Goal: Information Seeking & Learning: Learn about a topic

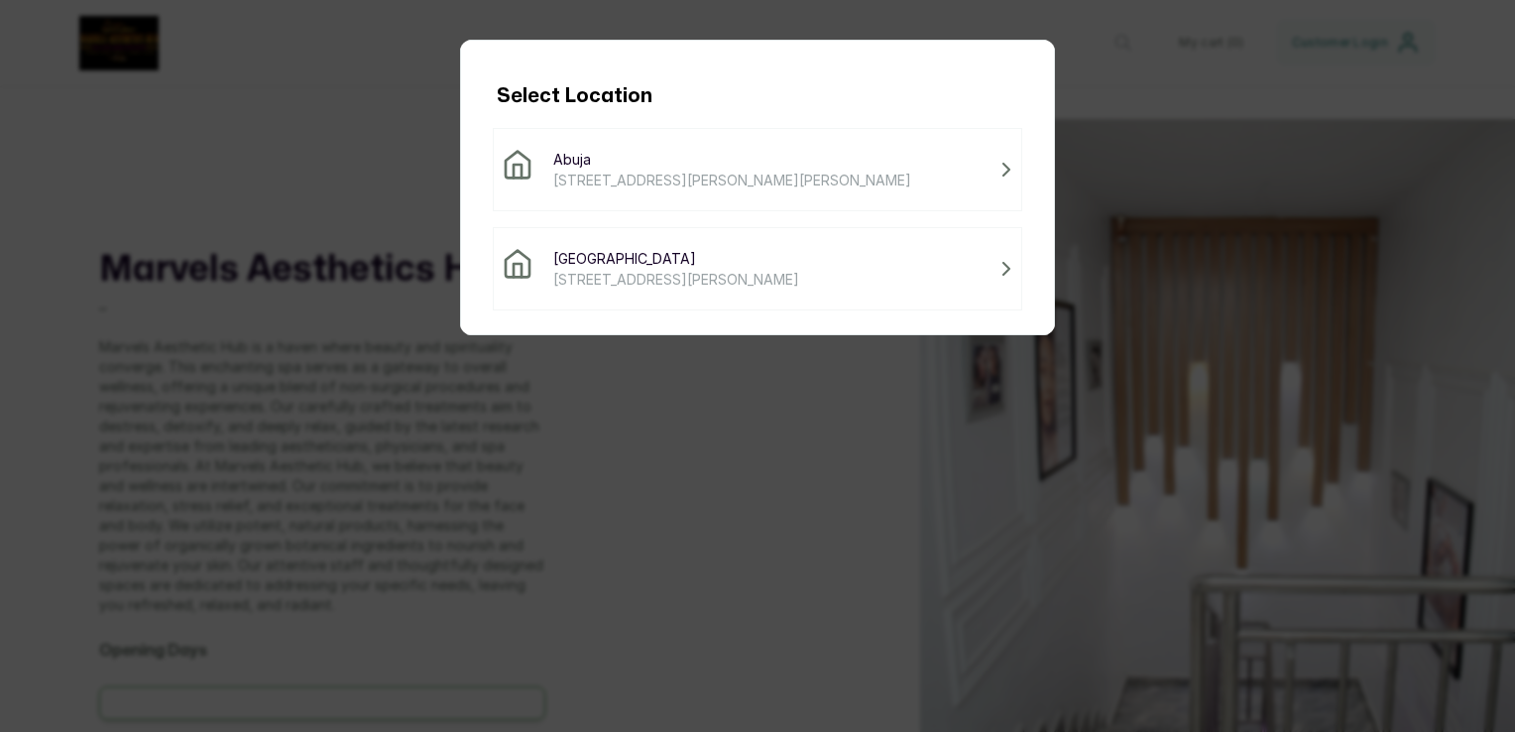
click at [769, 281] on span "[STREET_ADDRESS][PERSON_NAME]" at bounding box center [676, 279] width 246 height 21
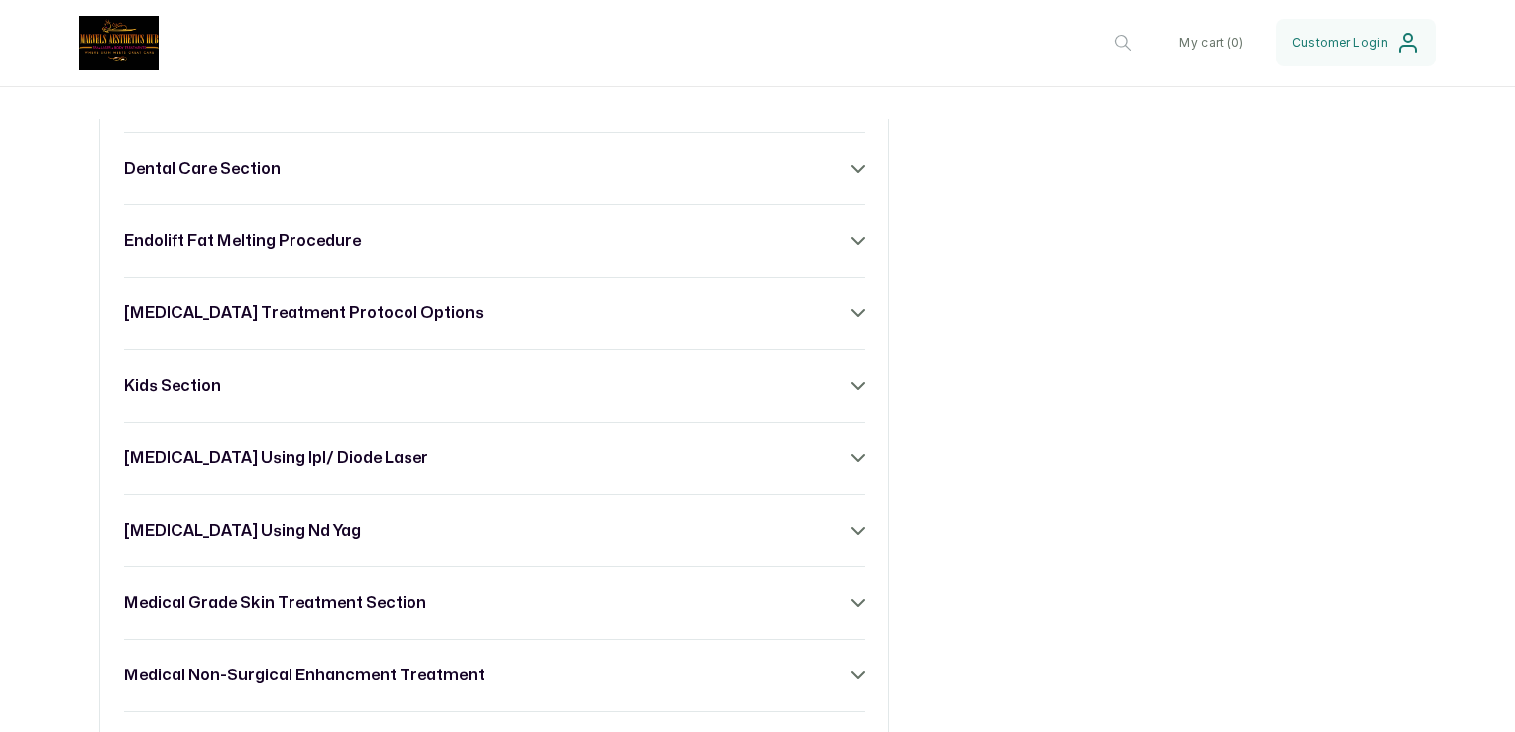
scroll to position [1230, 0]
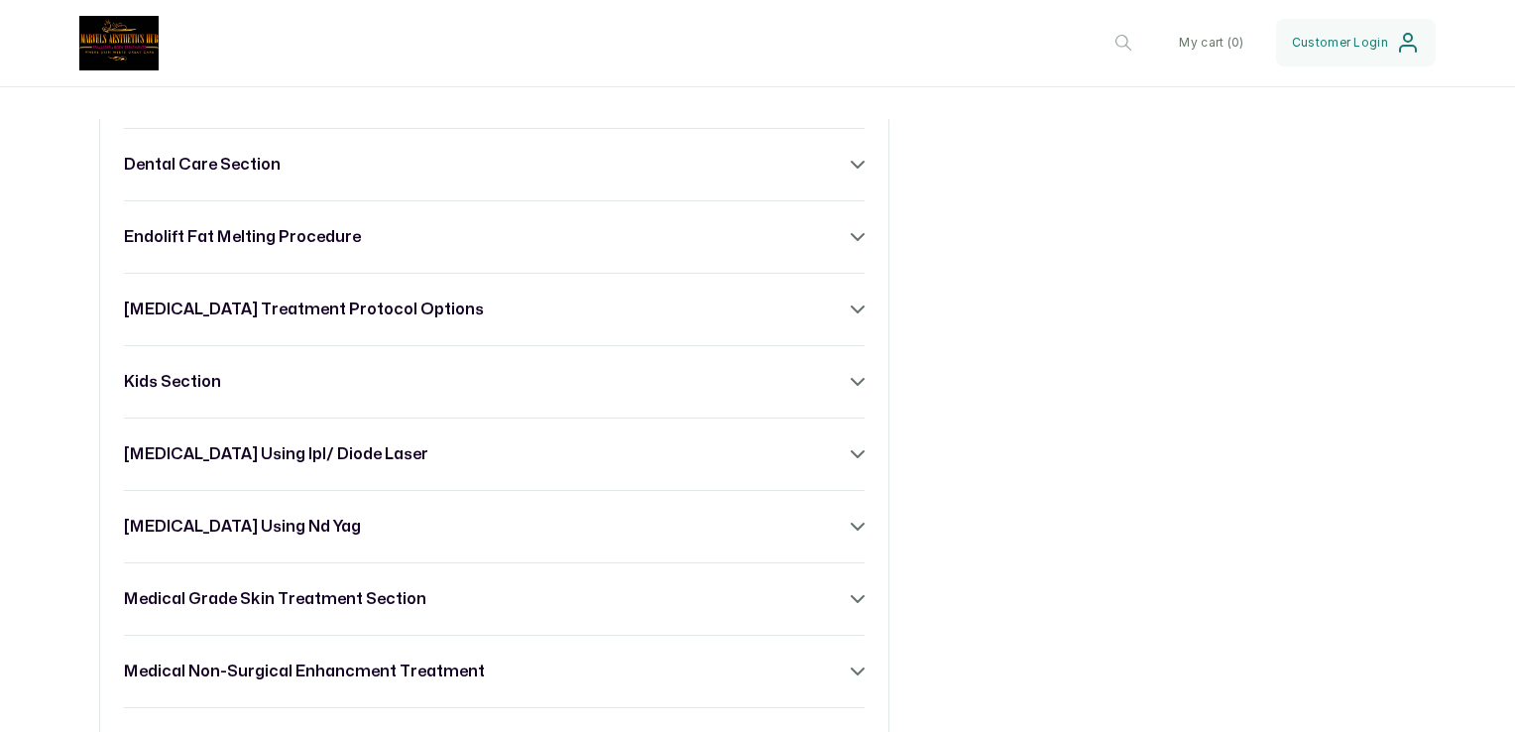
click at [851, 389] on icon at bounding box center [858, 382] width 14 height 14
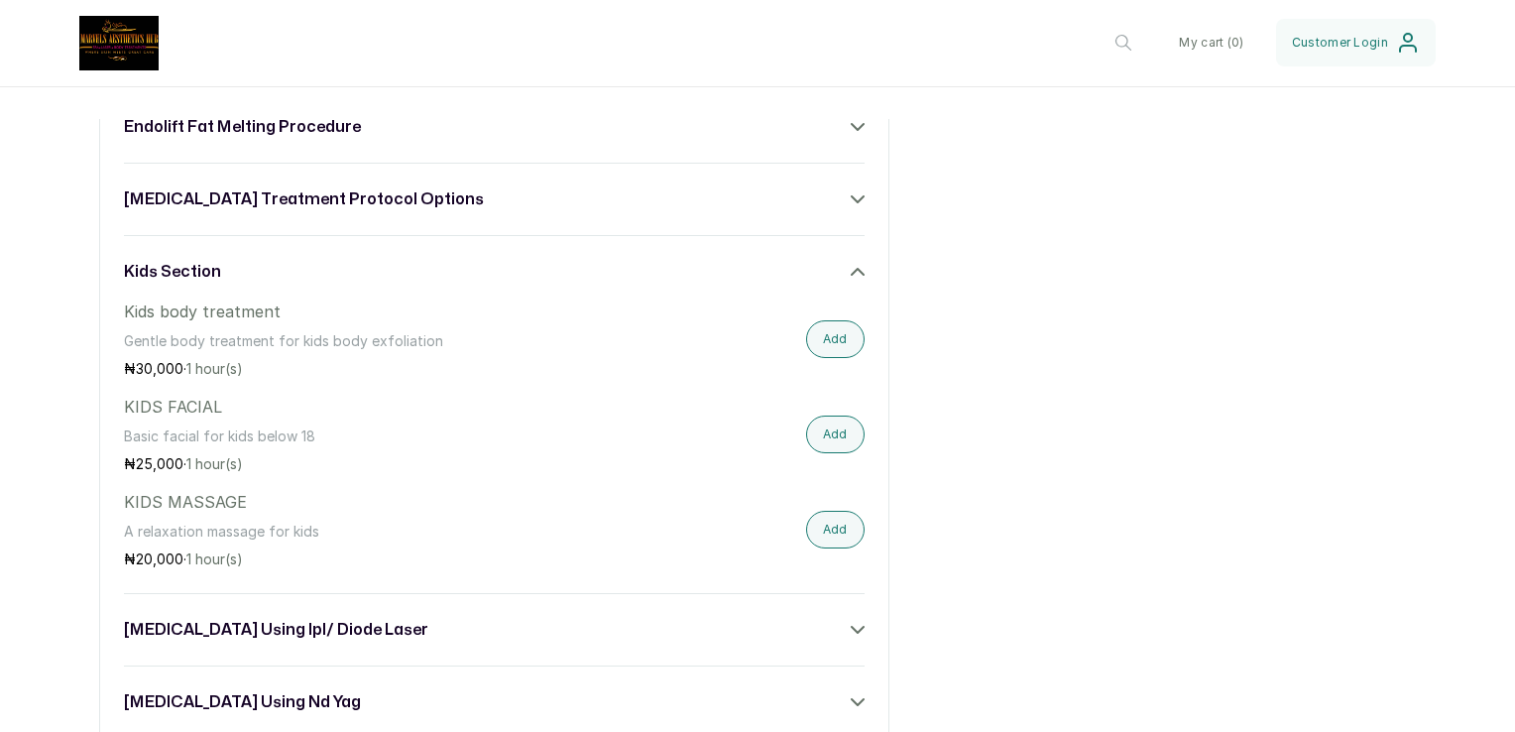
scroll to position [1341, 0]
click at [851, 278] on icon at bounding box center [858, 271] width 14 height 14
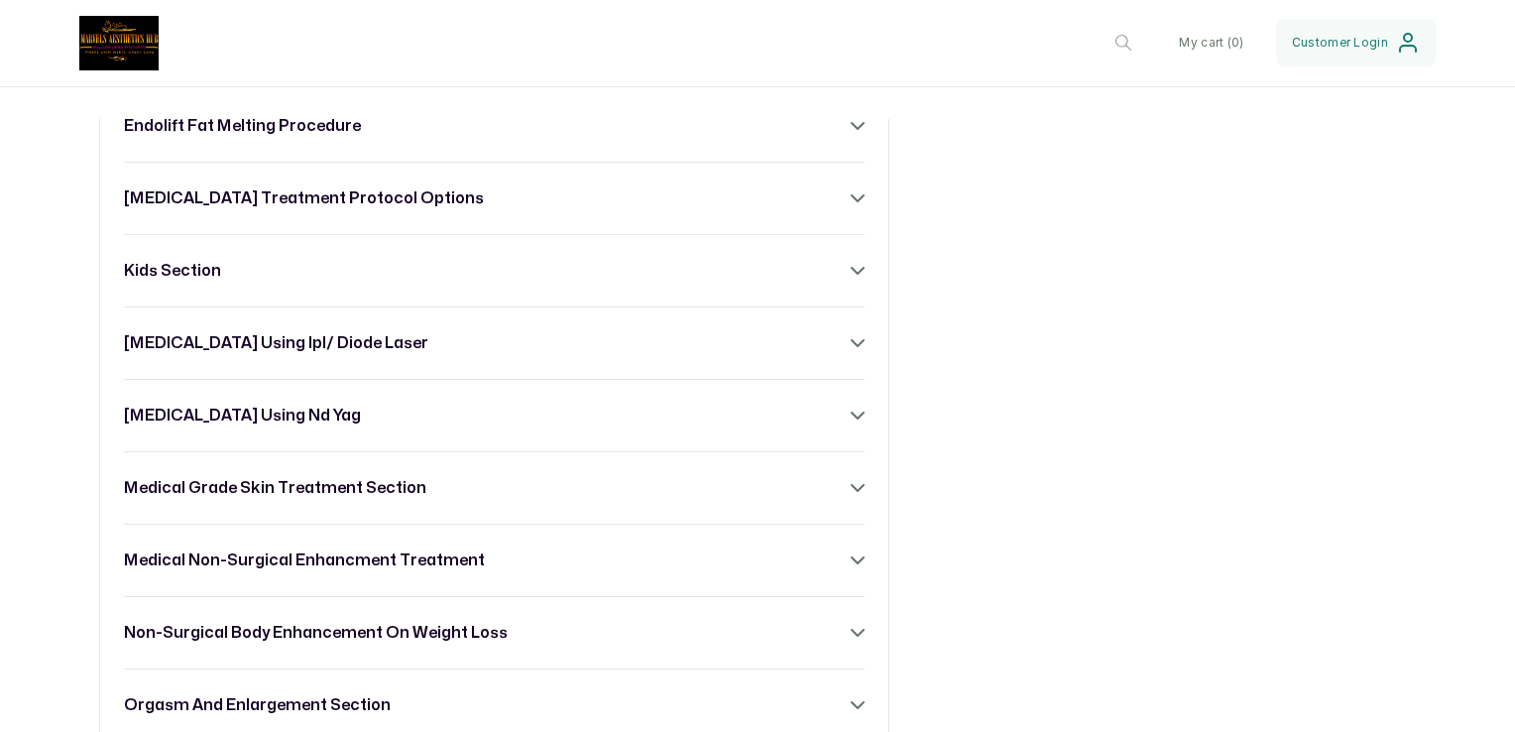
click at [852, 346] on icon at bounding box center [858, 343] width 12 height 6
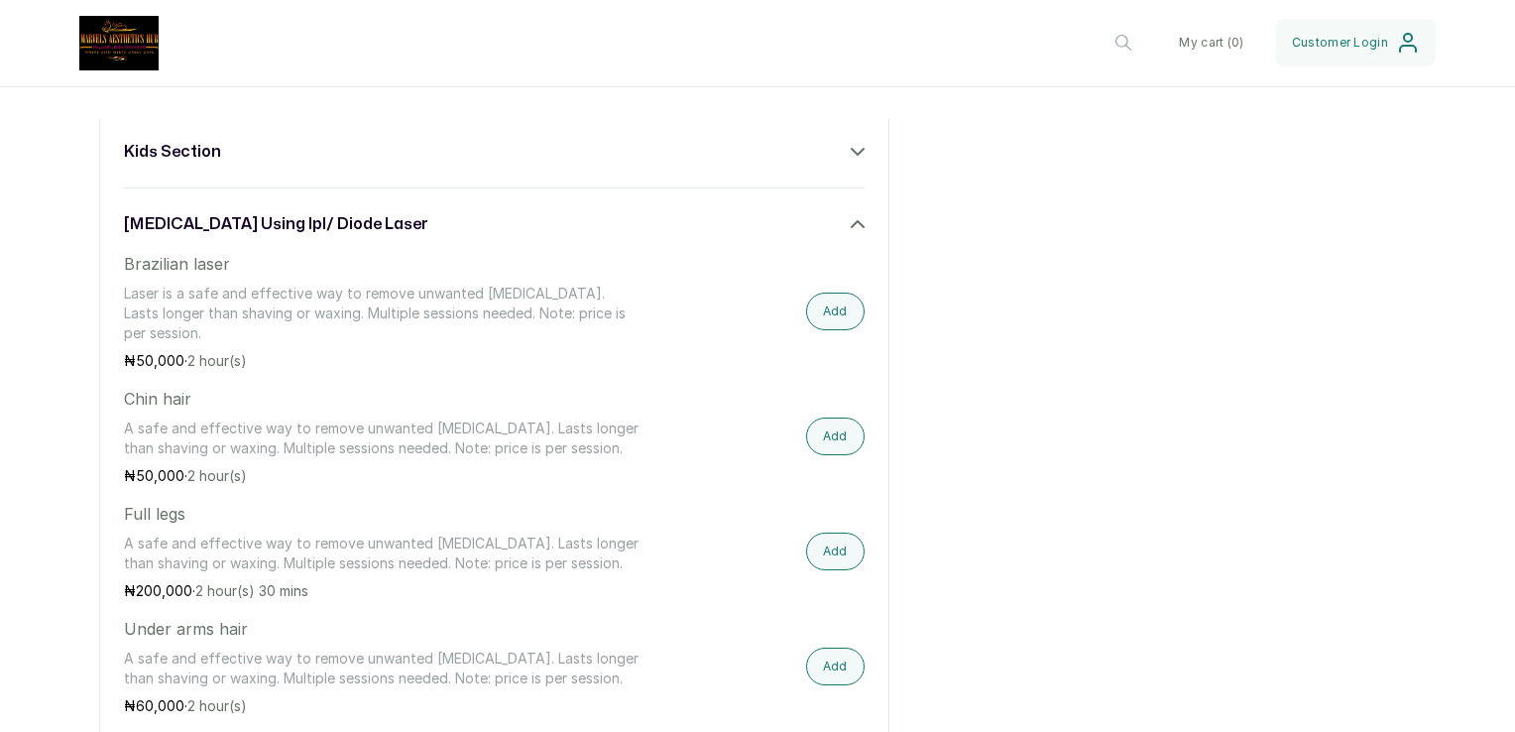
scroll to position [1523, 0]
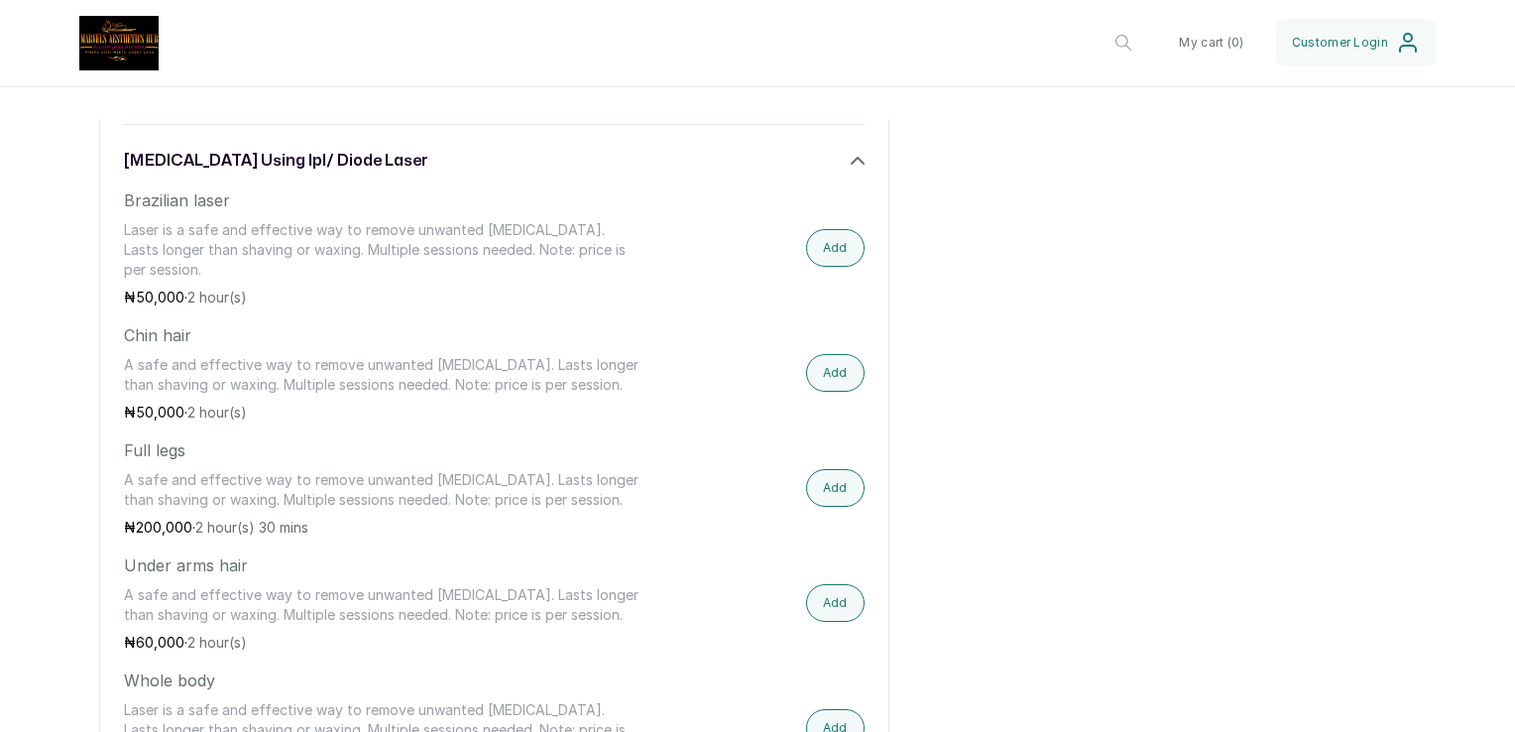
click at [853, 165] on div "[MEDICAL_DATA] using ipl/ diode laser" at bounding box center [494, 161] width 741 height 24
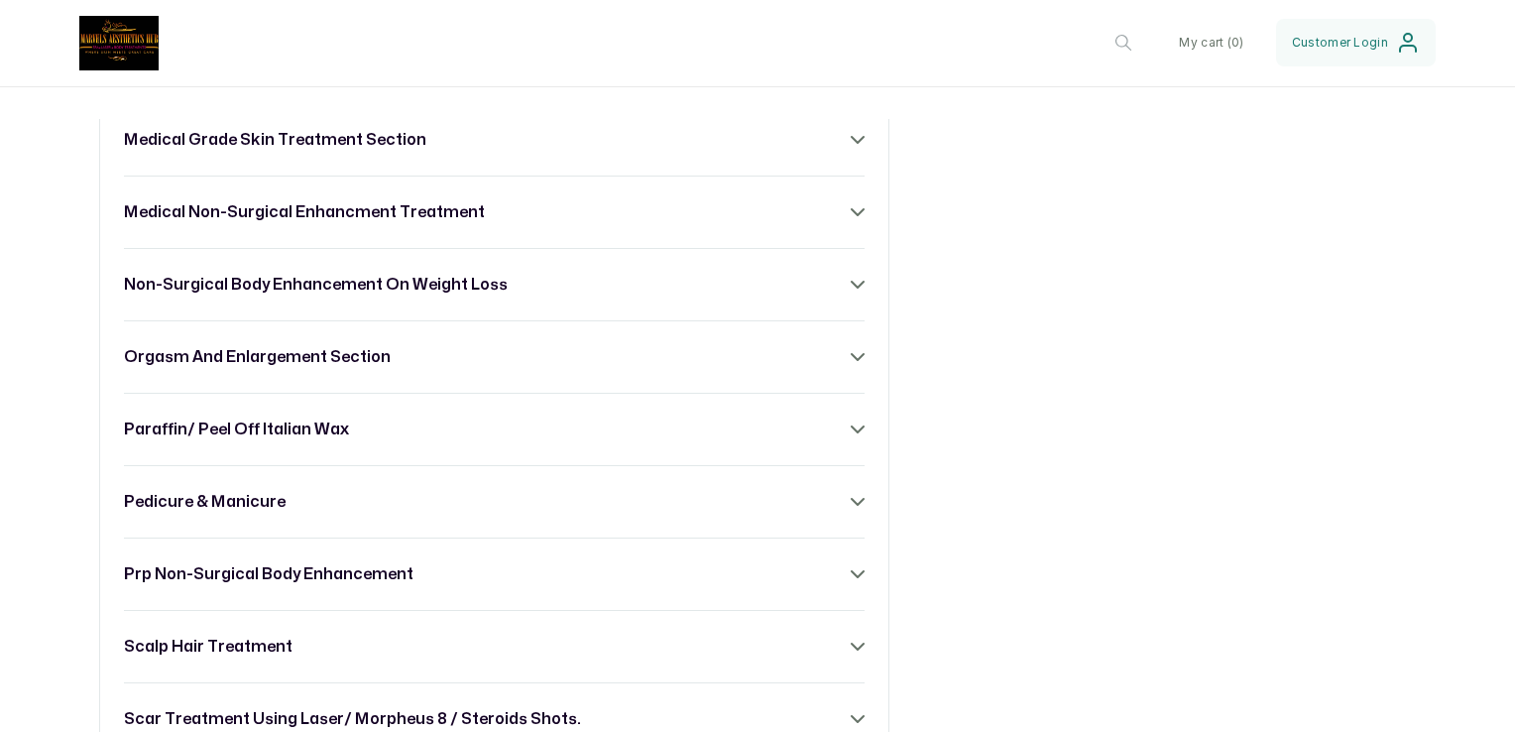
scroll to position [1693, 0]
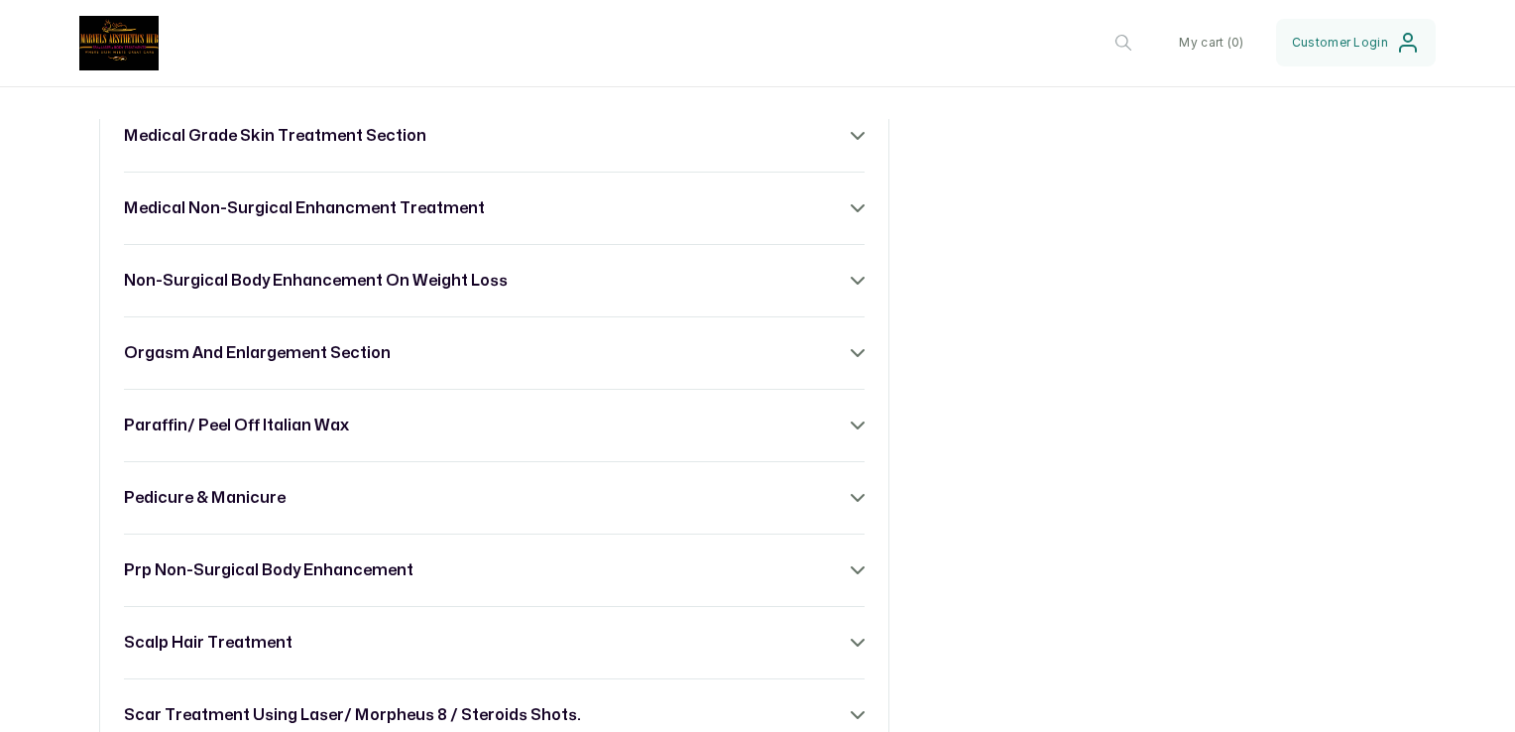
click at [852, 356] on icon at bounding box center [858, 353] width 12 height 6
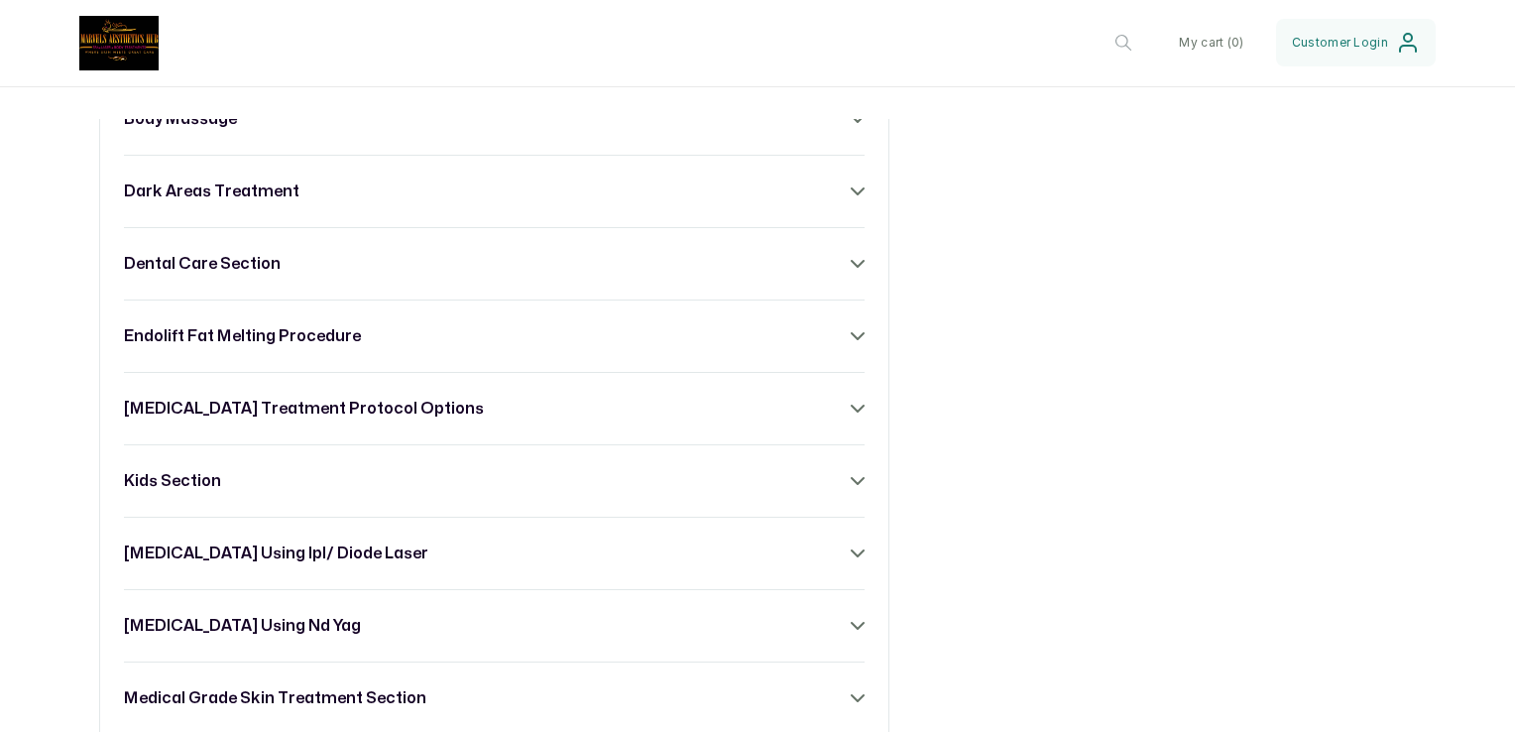
scroll to position [1130, 0]
click at [833, 416] on div "[MEDICAL_DATA] treatment protocol options" at bounding box center [494, 410] width 741 height 24
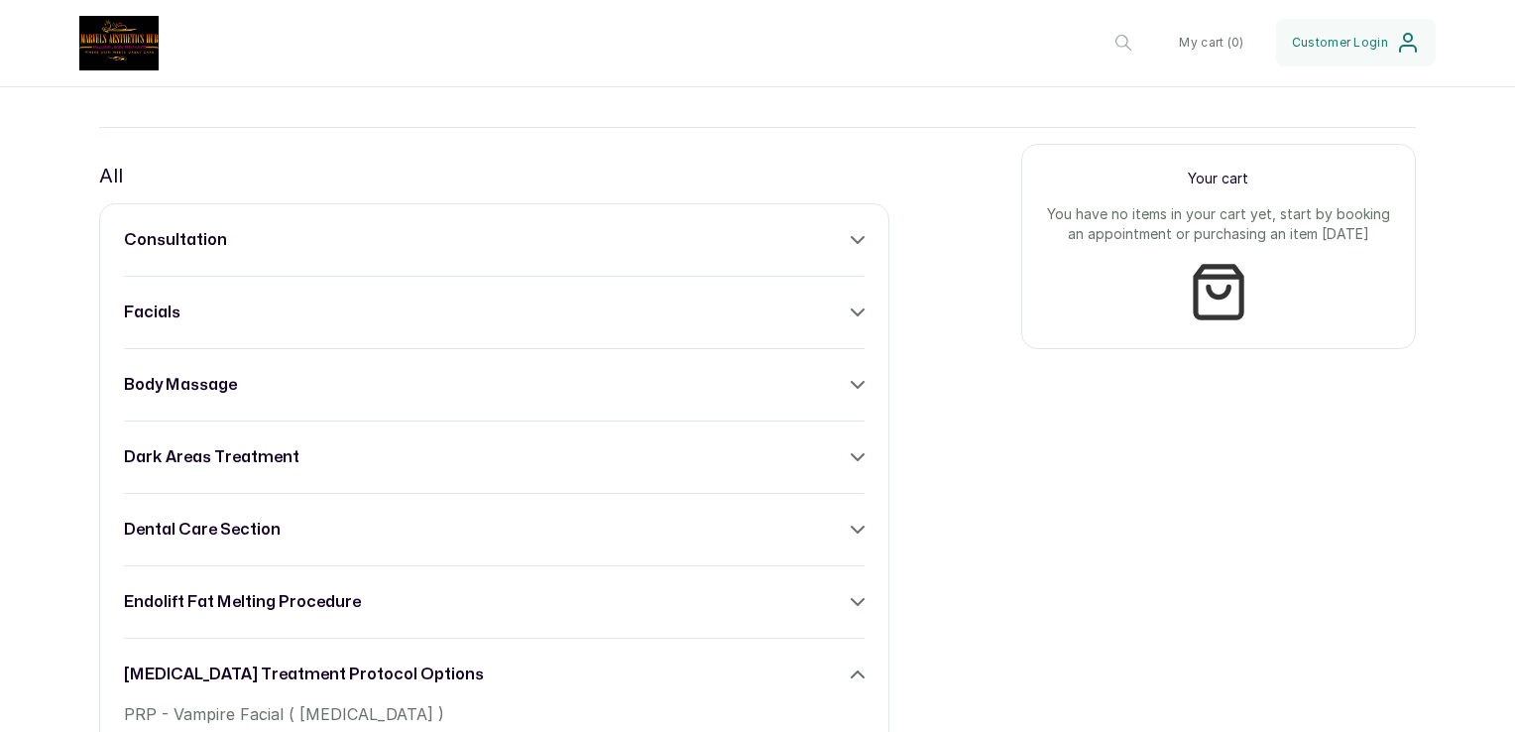
scroll to position [865, 0]
click at [683, 542] on div "dental care section" at bounding box center [494, 530] width 741 height 24
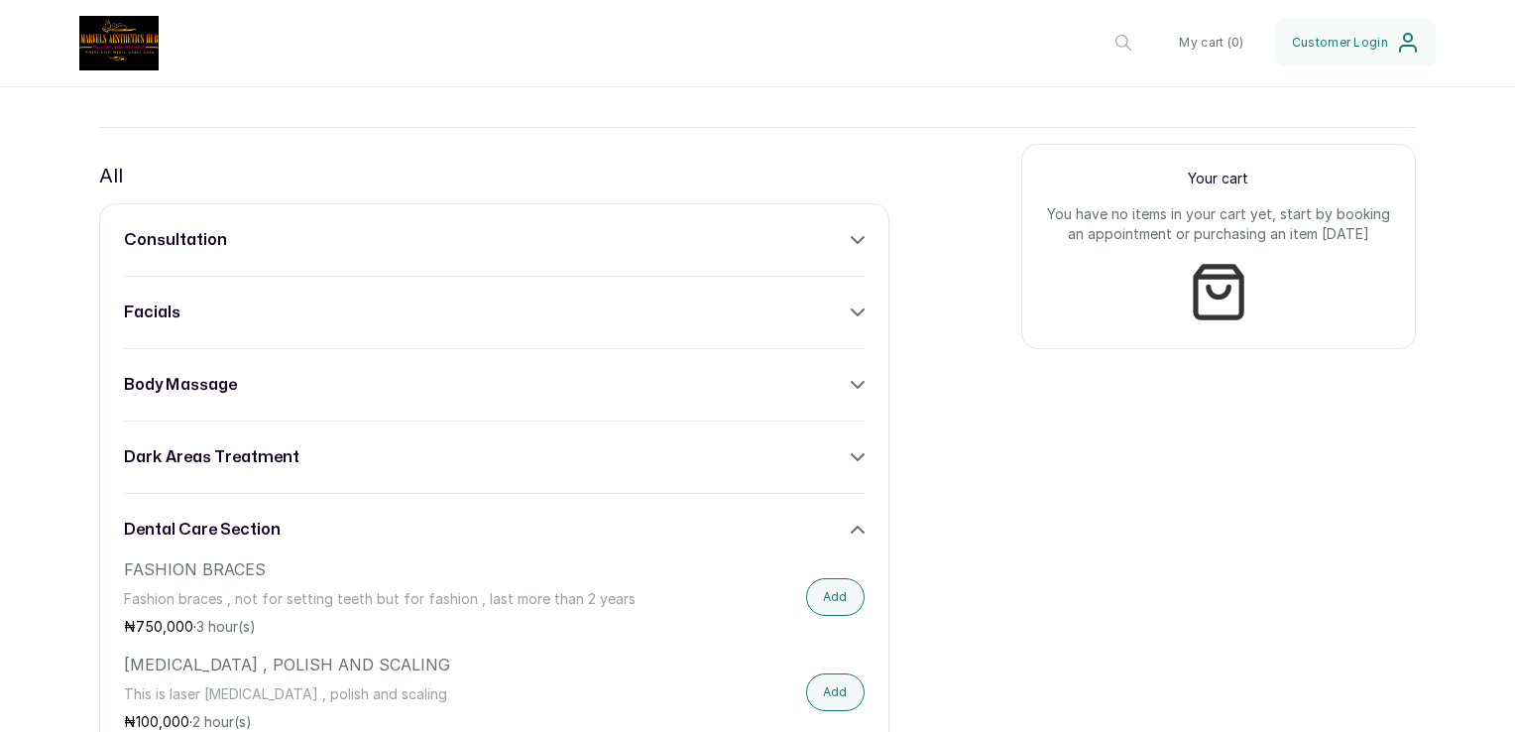
scroll to position [849, 0]
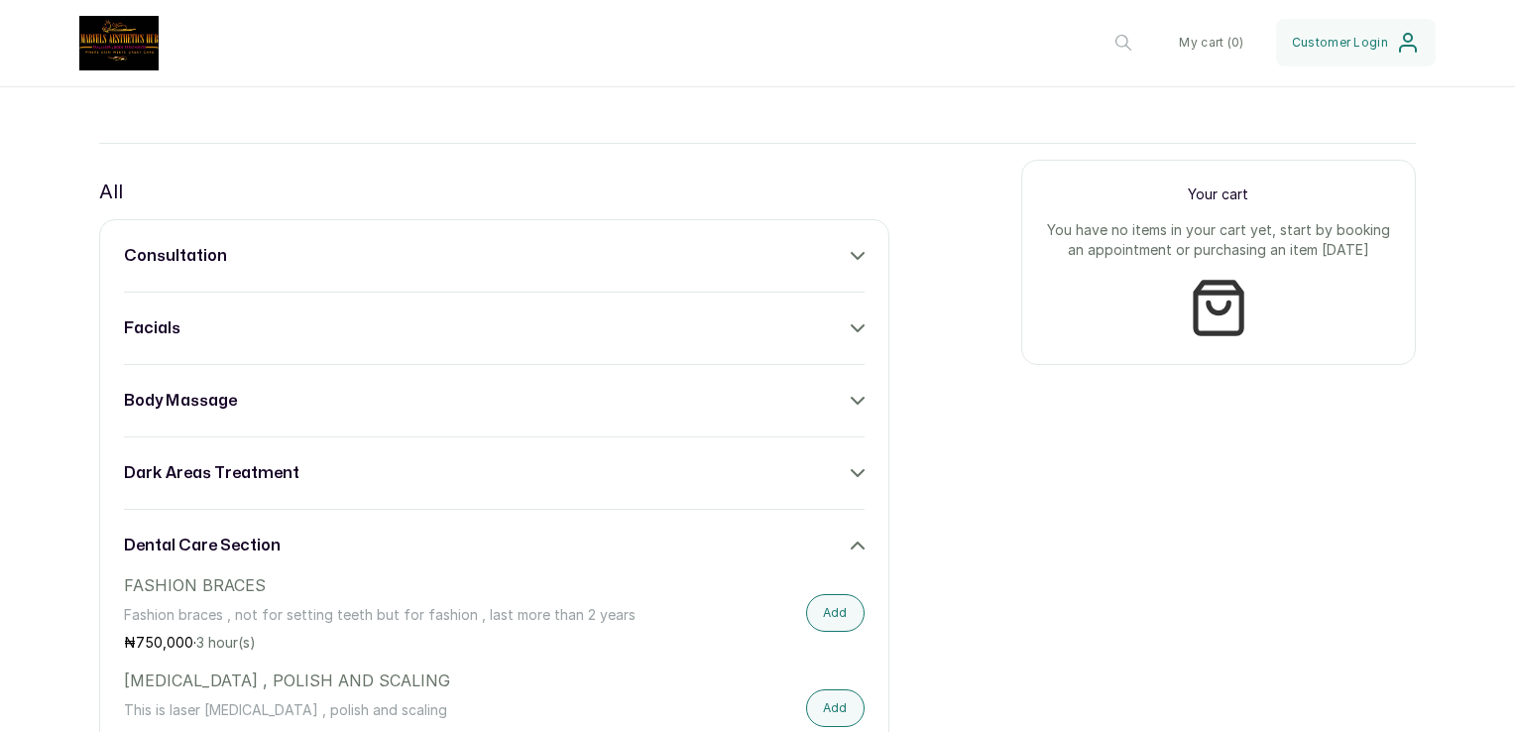
click at [444, 485] on div "dark areas treatment" at bounding box center [494, 473] width 741 height 24
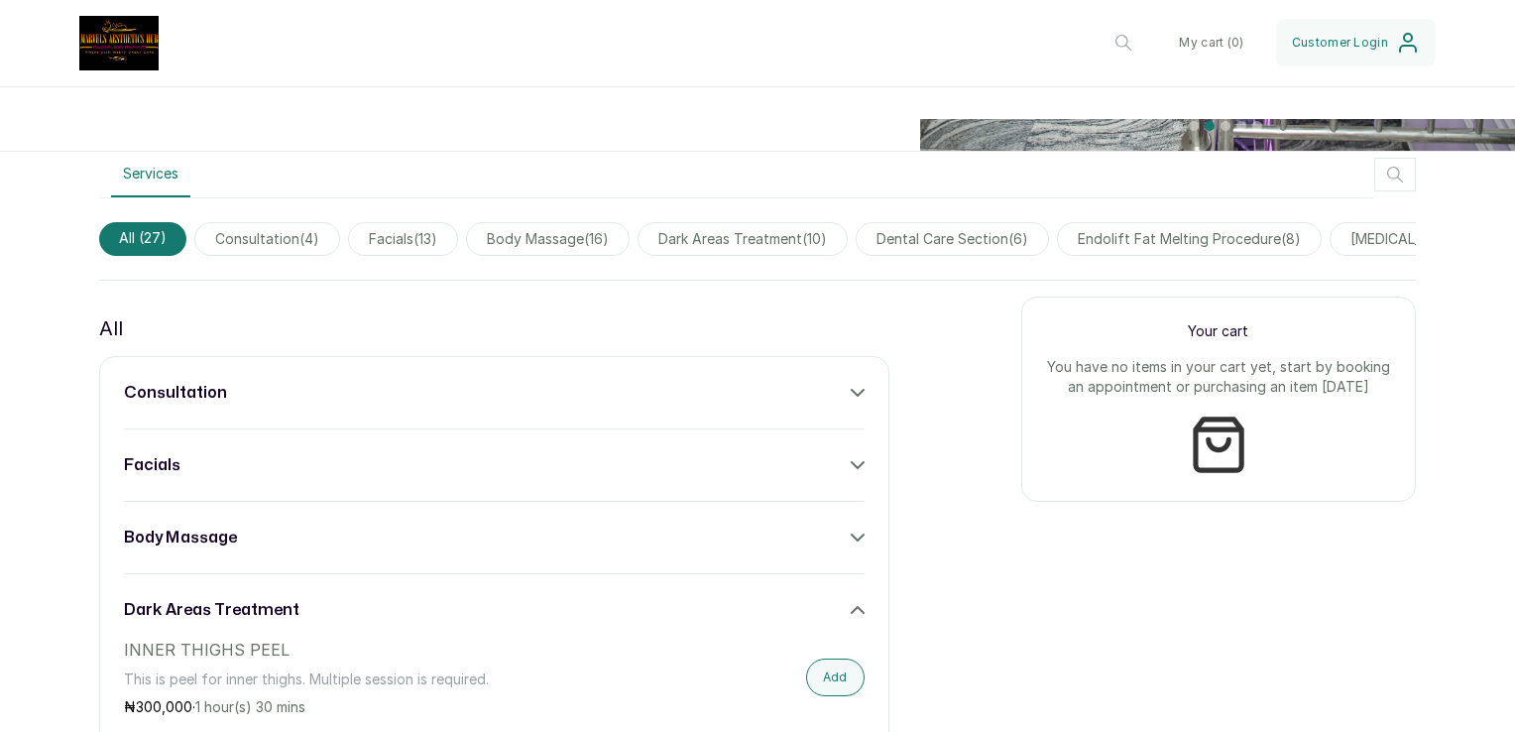
scroll to position [710, 0]
click at [425, 479] on div "facials" at bounding box center [494, 467] width 741 height 24
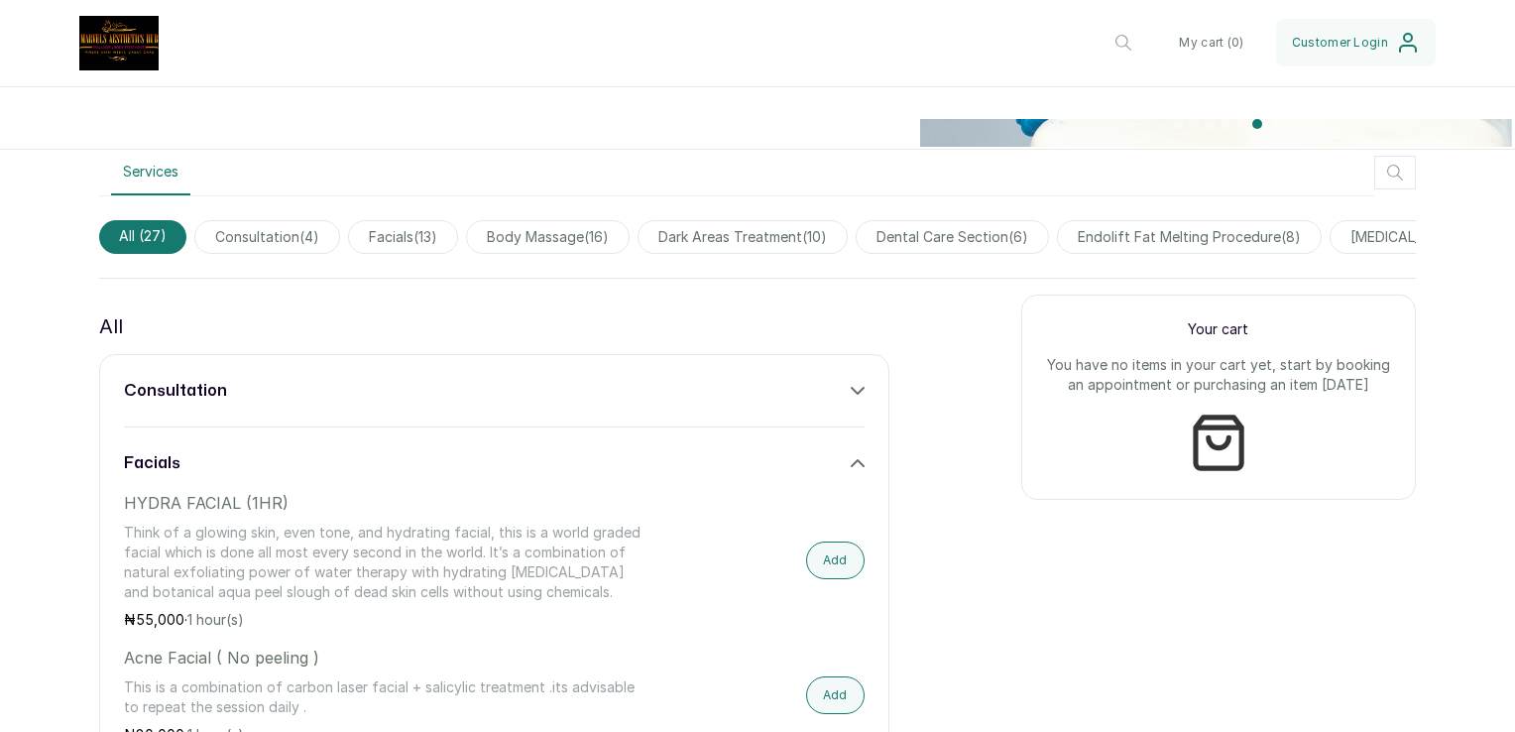
scroll to position [713, 0]
drag, startPoint x: 430, startPoint y: 422, endPoint x: 641, endPoint y: 403, distance: 211.1
click at [641, 403] on div "consultation" at bounding box center [494, 392] width 741 height 24
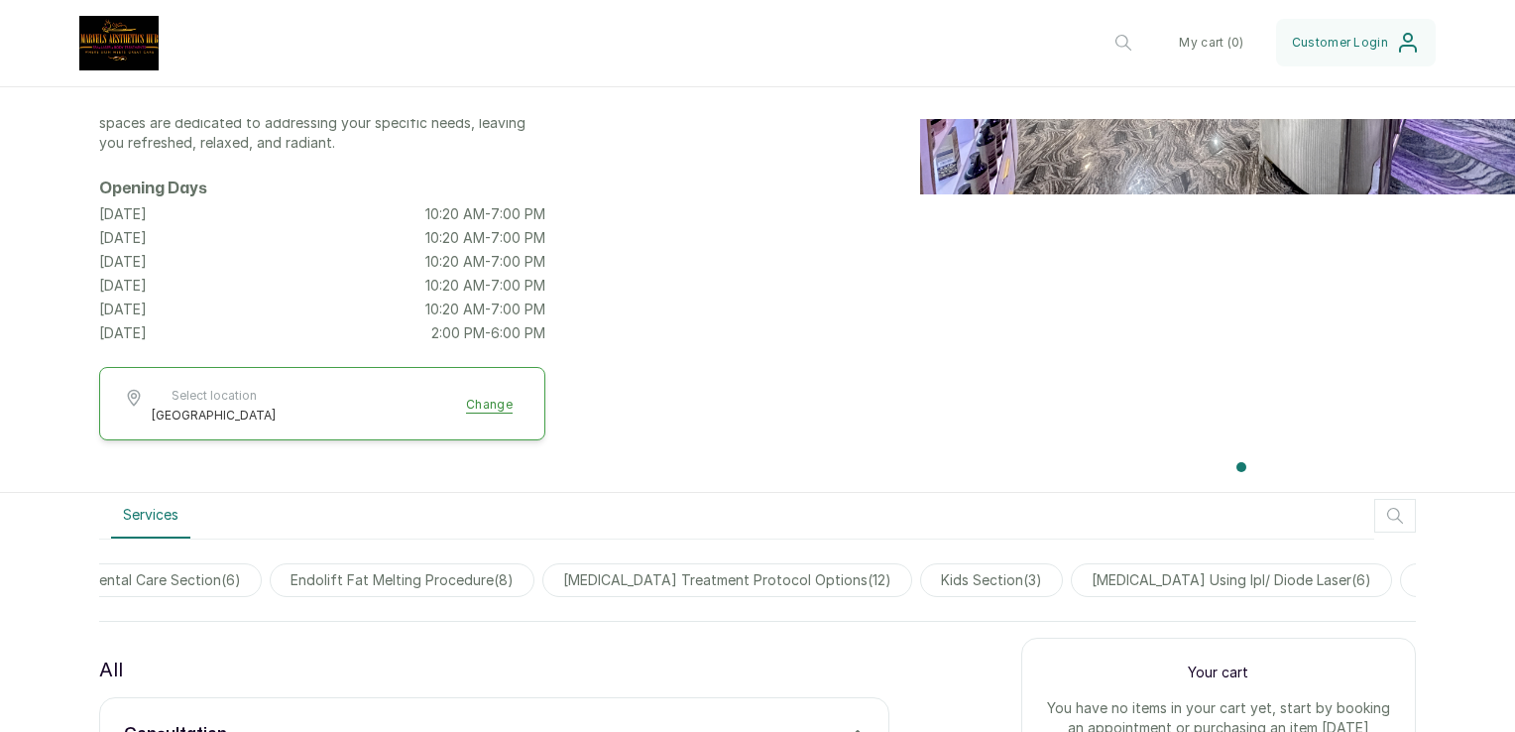
scroll to position [0, 793]
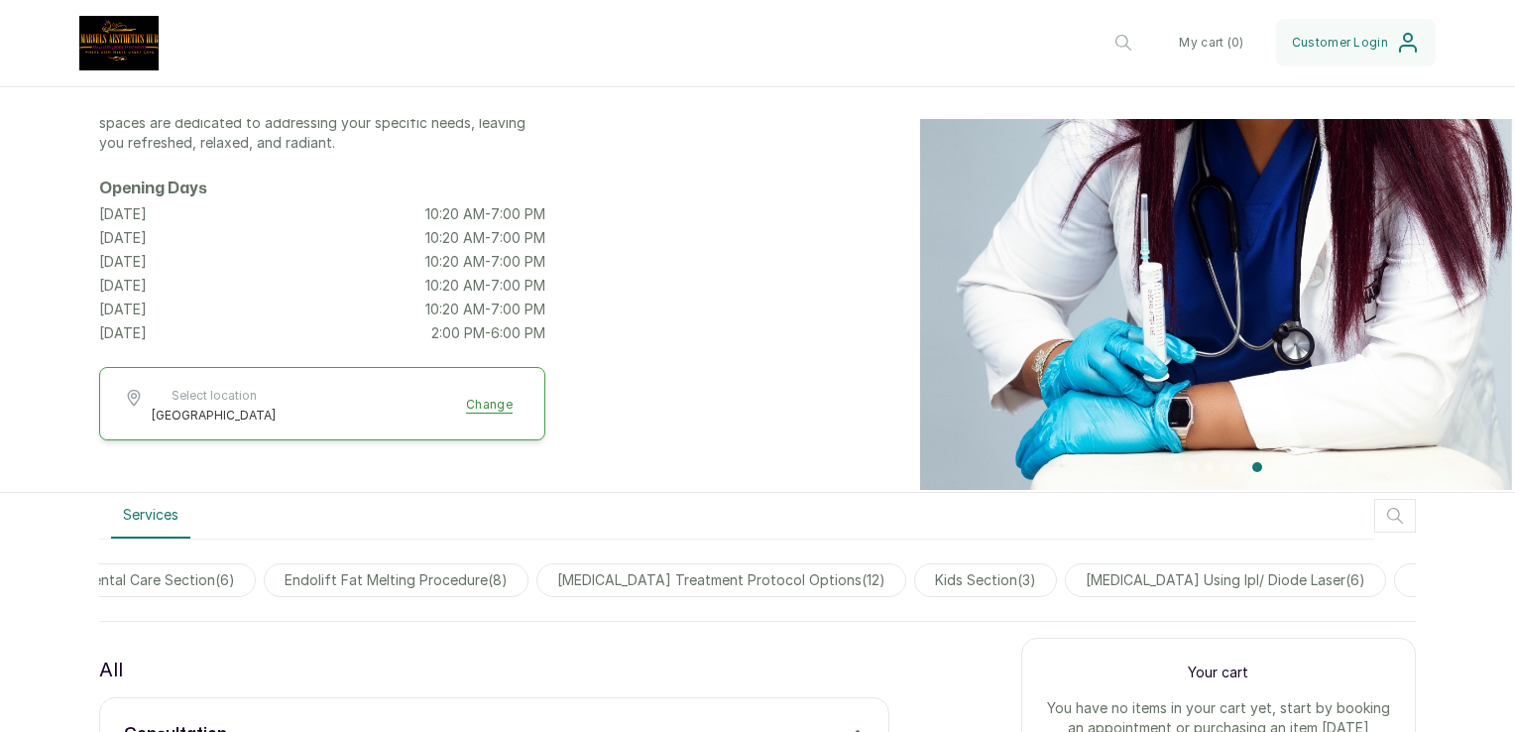
click at [989, 577] on span "kids section ( 3 )" at bounding box center [985, 580] width 143 height 34
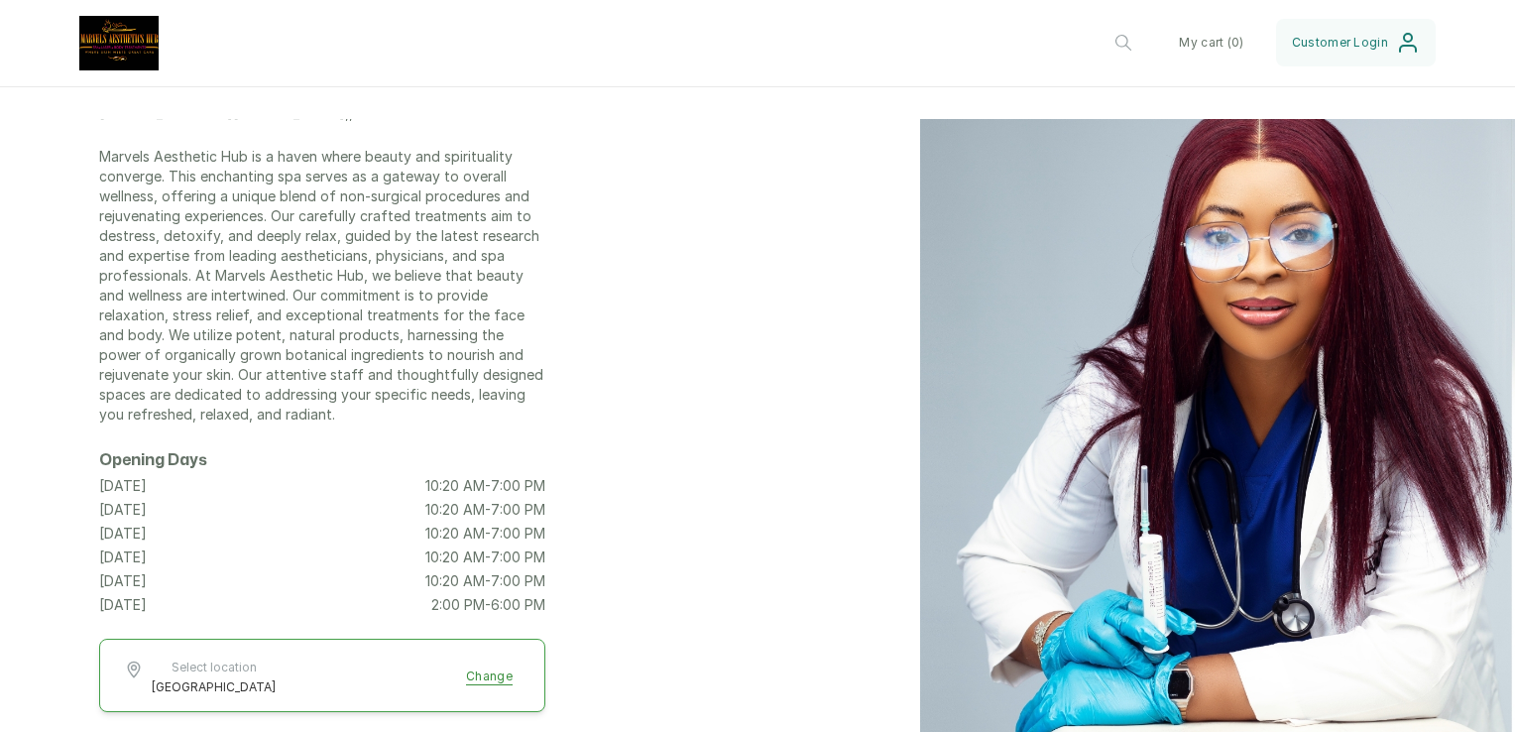
scroll to position [0, 0]
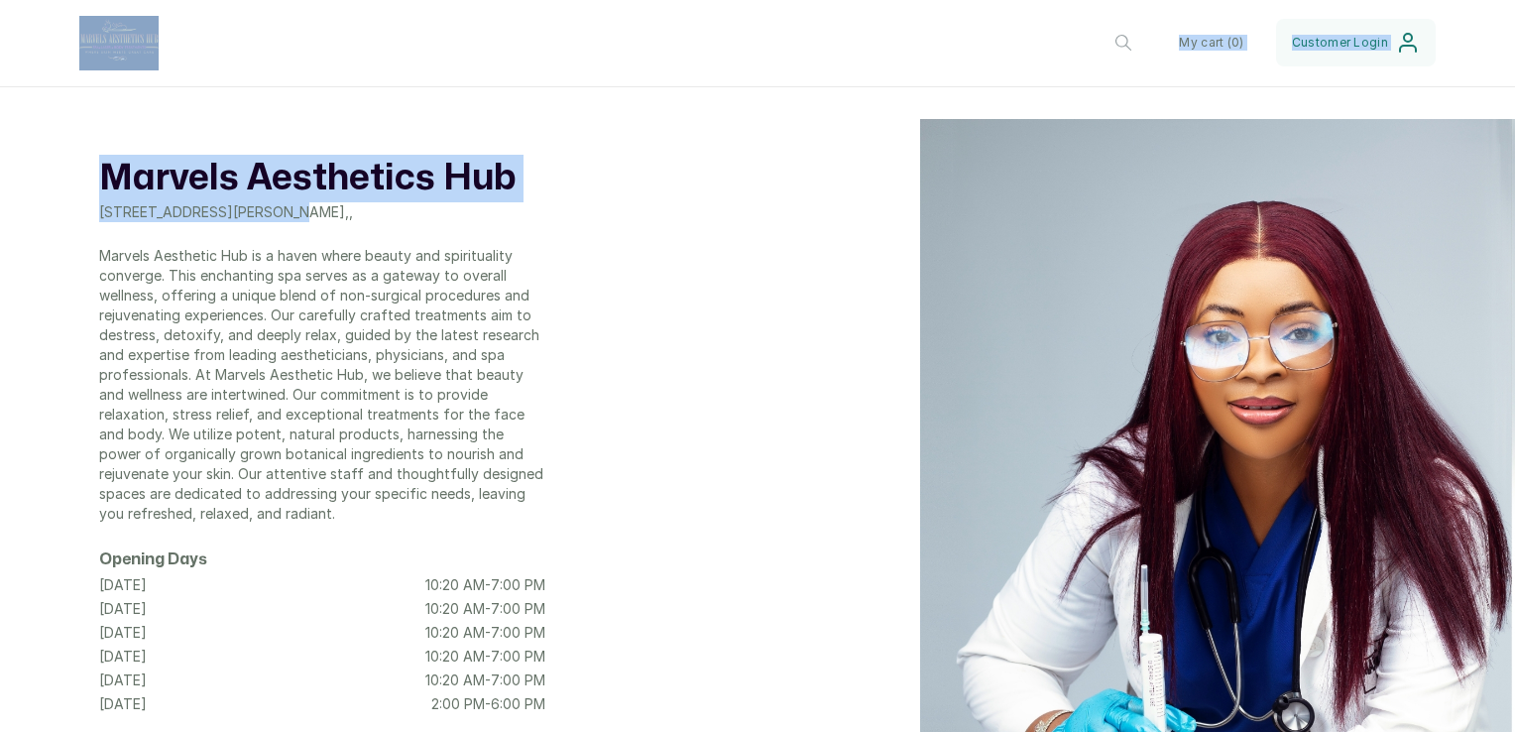
drag, startPoint x: 277, startPoint y: 203, endPoint x: 98, endPoint y: 76, distance: 219.1
type textarea "My cart (0) Customer Login Marvels Aesthetics Hub 37 Omorinre Johnson Stree"
click at [98, 119] on div "Marvels Aesthetics Hub Lagos Change My cart ( 0 ) Customer Login Marvels Aesthe…" at bounding box center [757, 425] width 1515 height 613
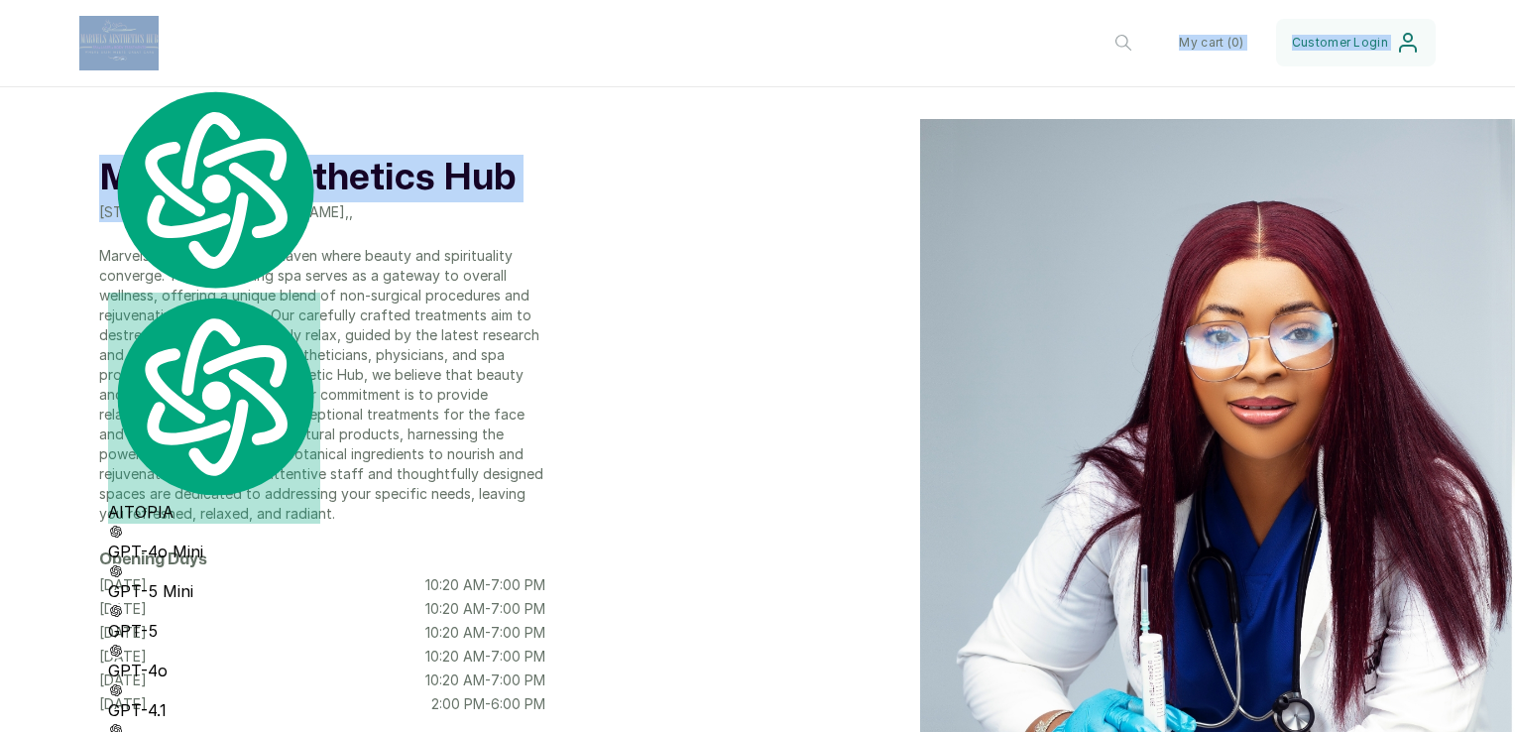
drag, startPoint x: 98, startPoint y: 76, endPoint x: 89, endPoint y: 51, distance: 27.3
click at [89, 51] on img at bounding box center [118, 43] width 79 height 55
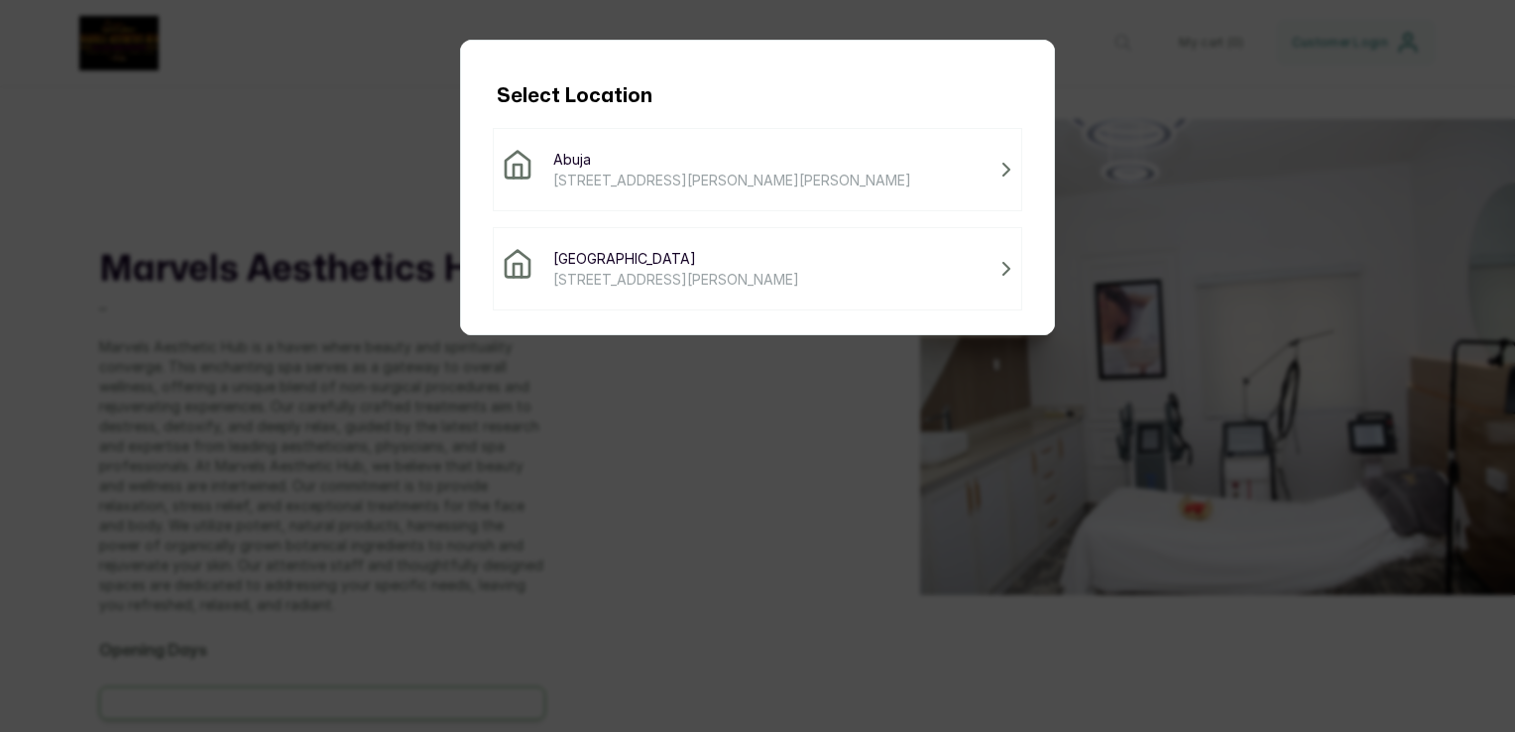
click at [639, 166] on span "Abuja" at bounding box center [732, 159] width 358 height 21
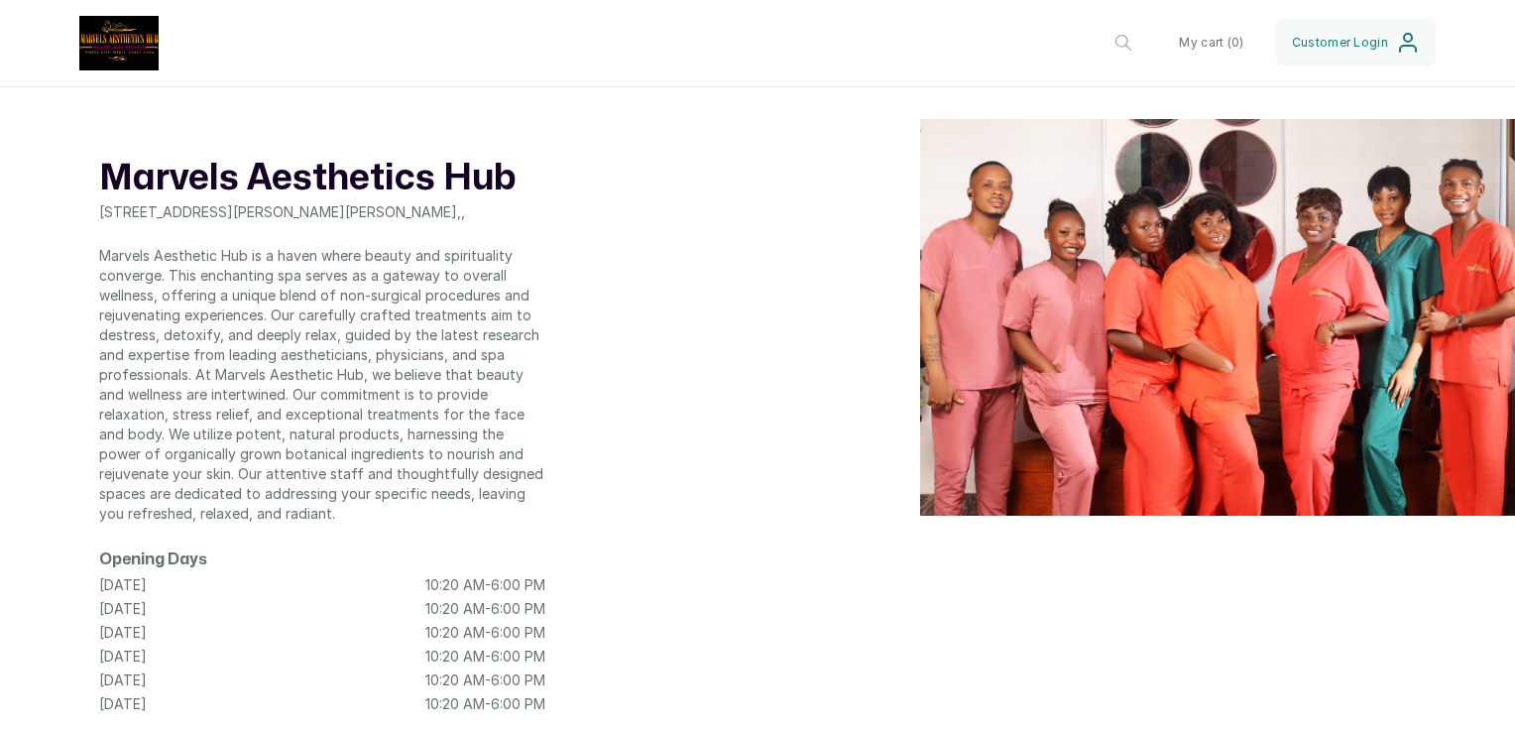
click at [1348, 324] on img at bounding box center [1217, 317] width 595 height 397
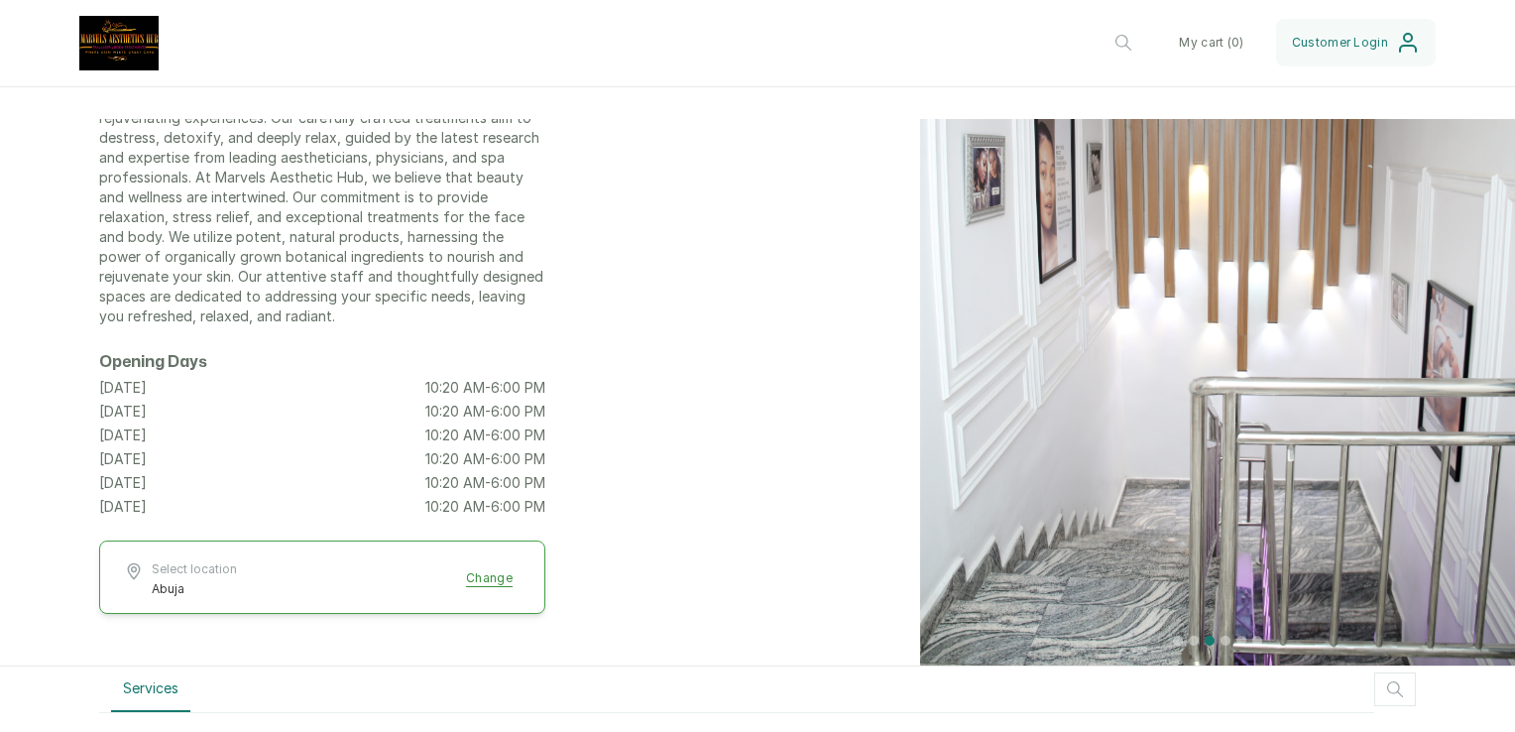
scroll to position [192, 0]
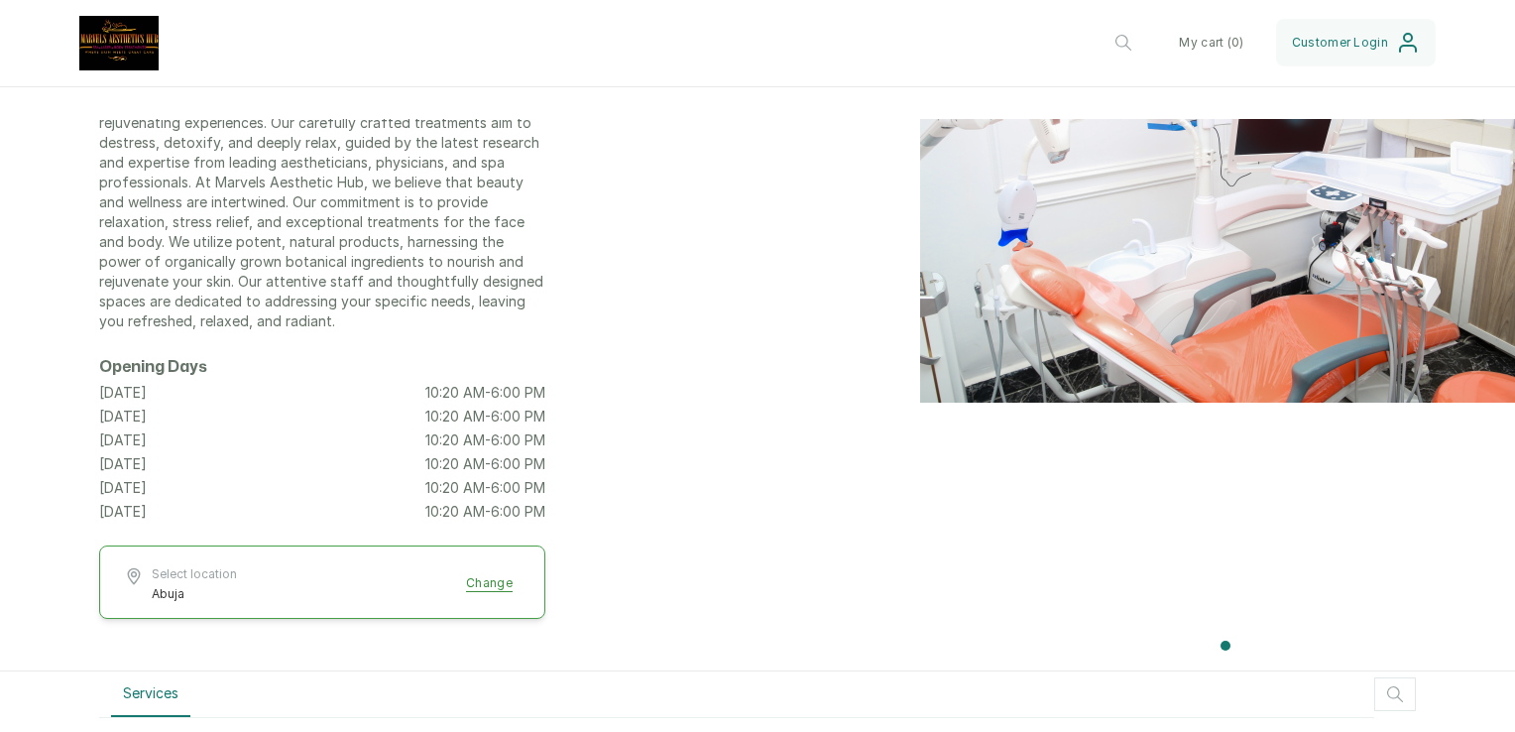
click at [1407, 382] on img at bounding box center [1217, 165] width 595 height 476
click at [1444, 311] on img at bounding box center [1217, 165] width 595 height 476
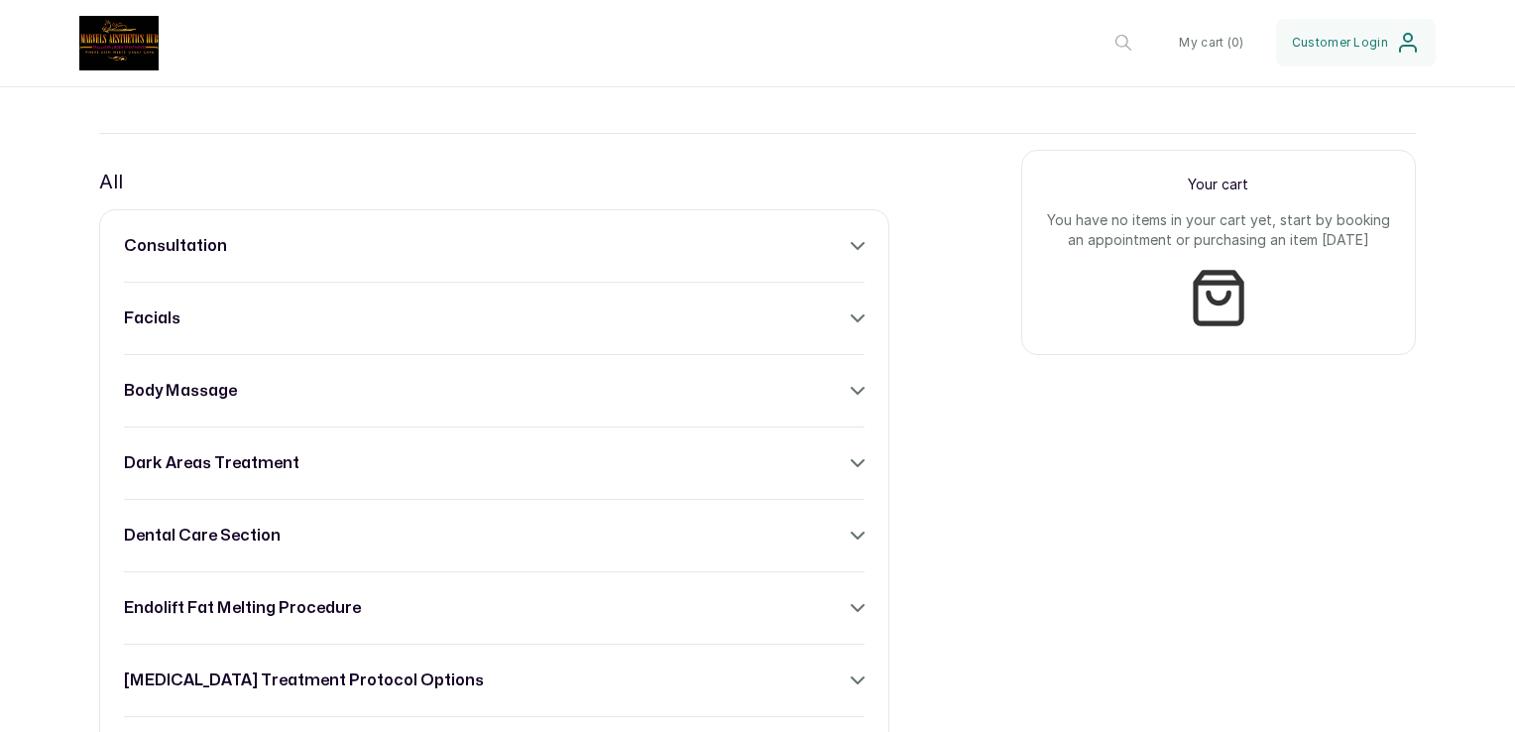
scroll to position [860, 0]
click at [711, 252] on div "consultation" at bounding box center [494, 245] width 741 height 24
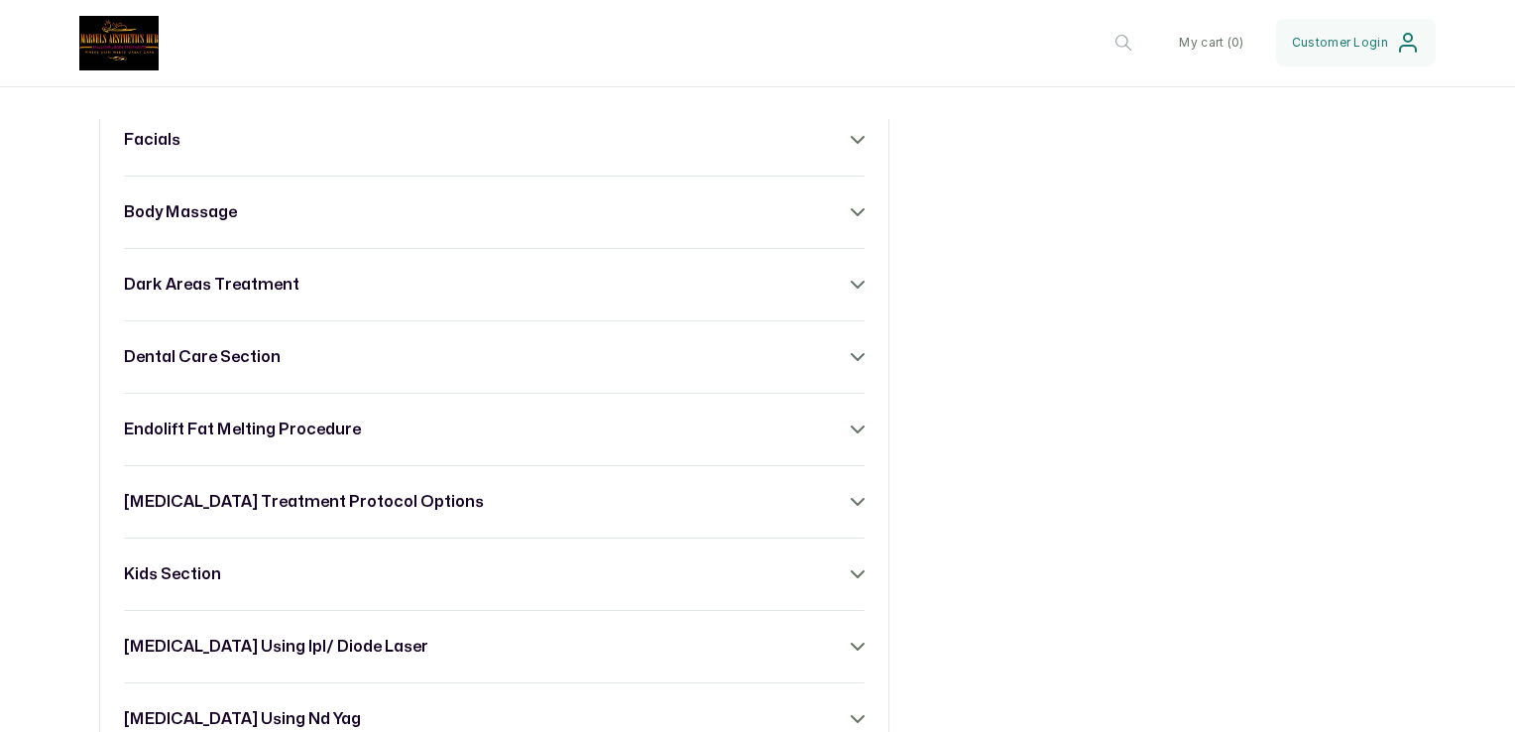
scroll to position [1460, 0]
click at [657, 355] on div "dental care section" at bounding box center [494, 355] width 741 height 24
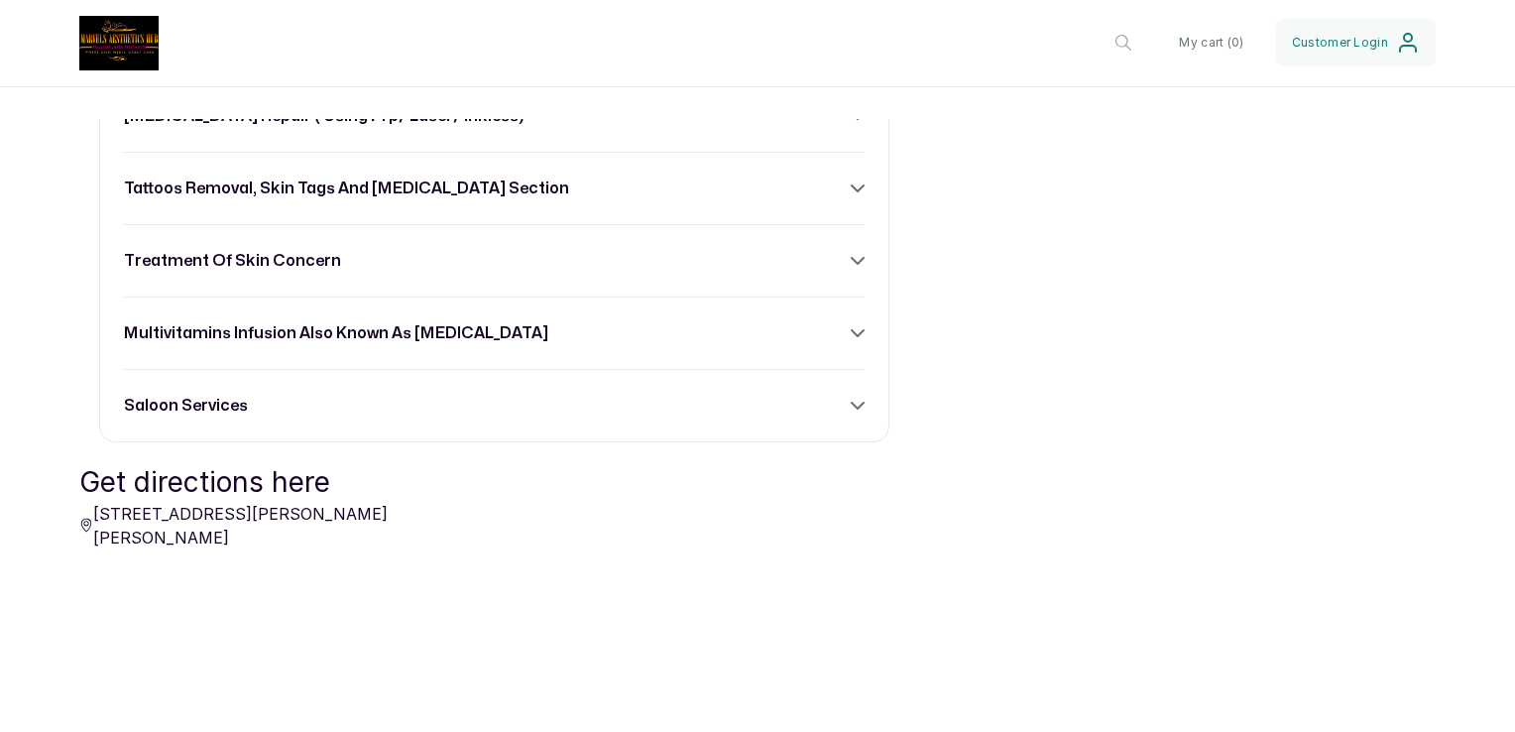
scroll to position [3586, 0]
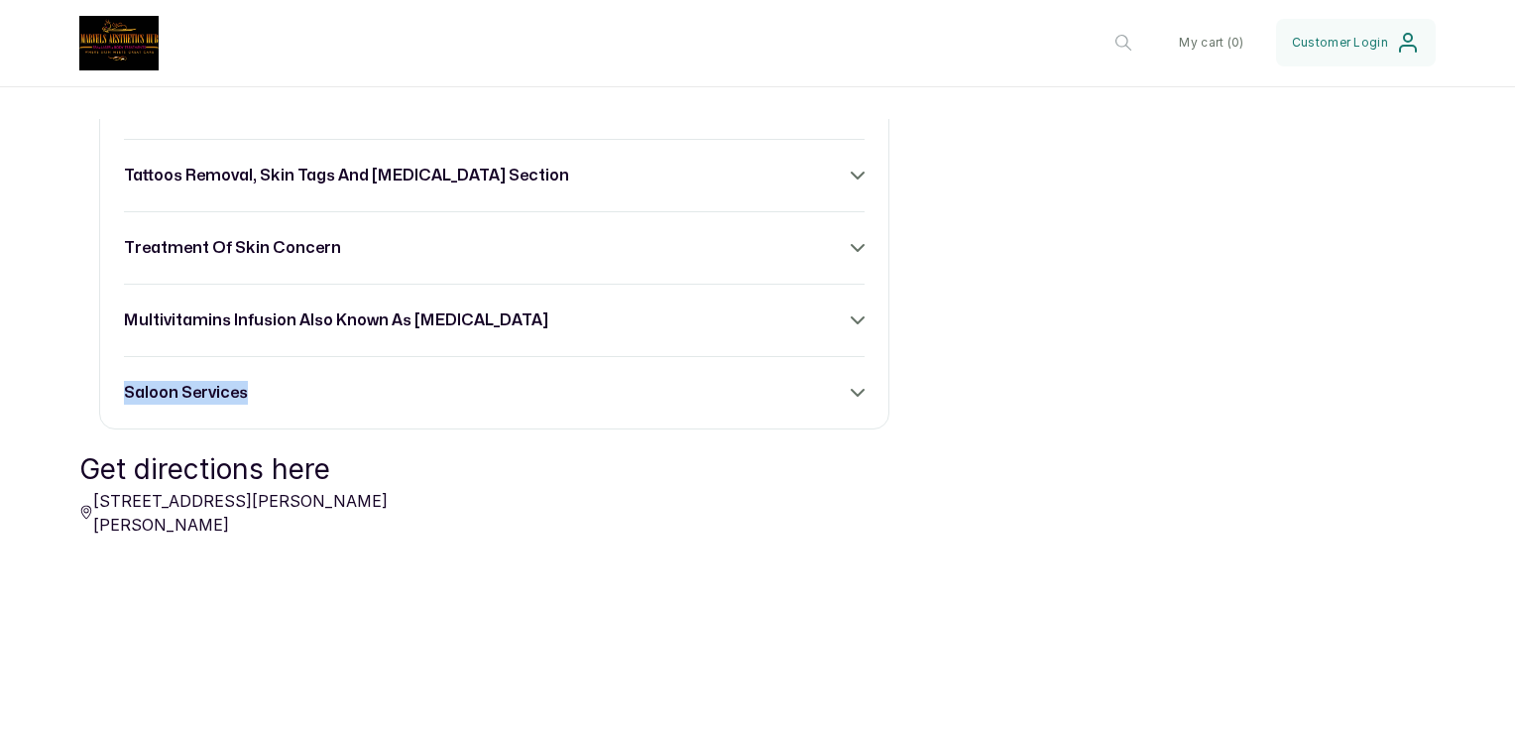
drag, startPoint x: 693, startPoint y: 375, endPoint x: 835, endPoint y: 411, distance: 146.3
type textarea "Saloon Services"
click at [835, 405] on div "saloon services" at bounding box center [494, 393] width 741 height 24
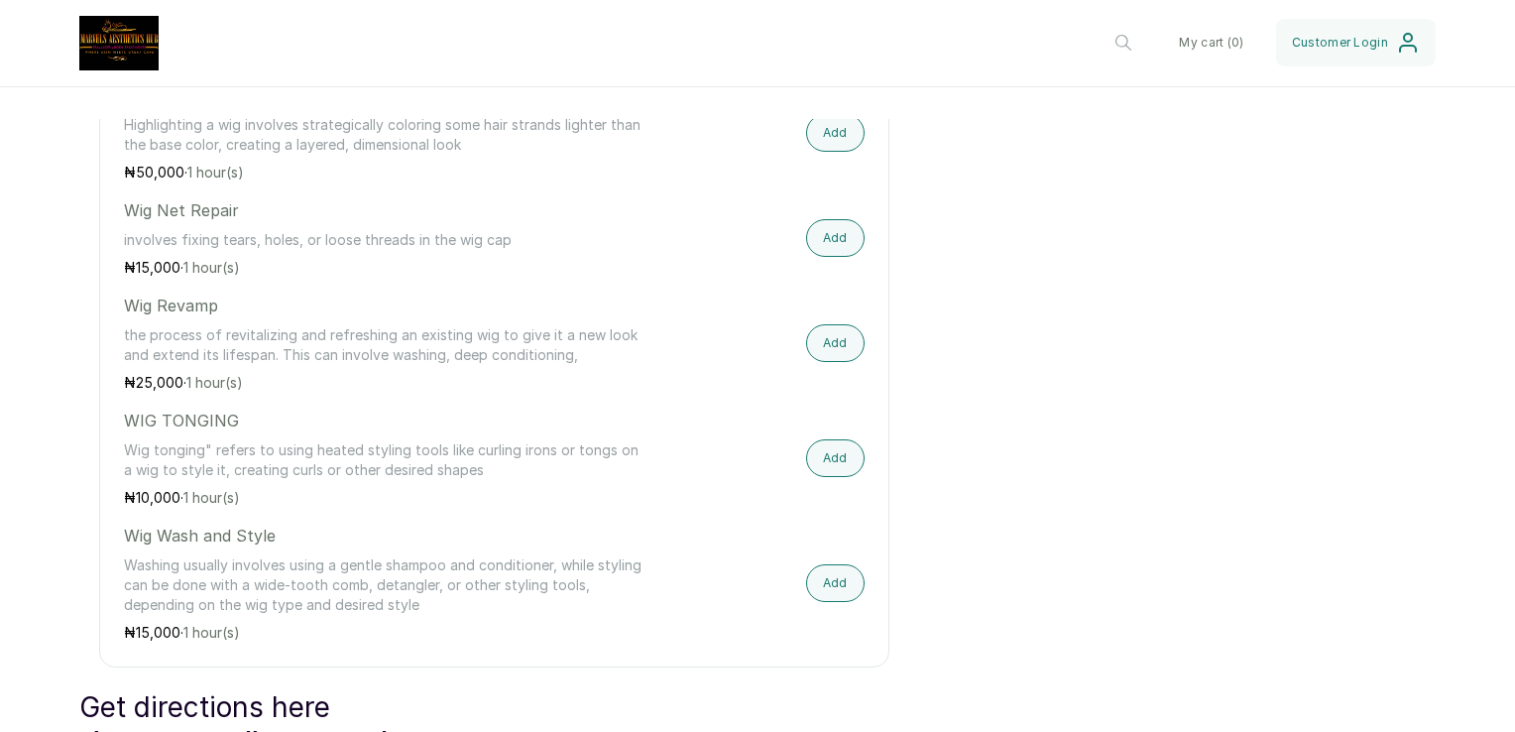
scroll to position [5358, 0]
